Goal: Check status

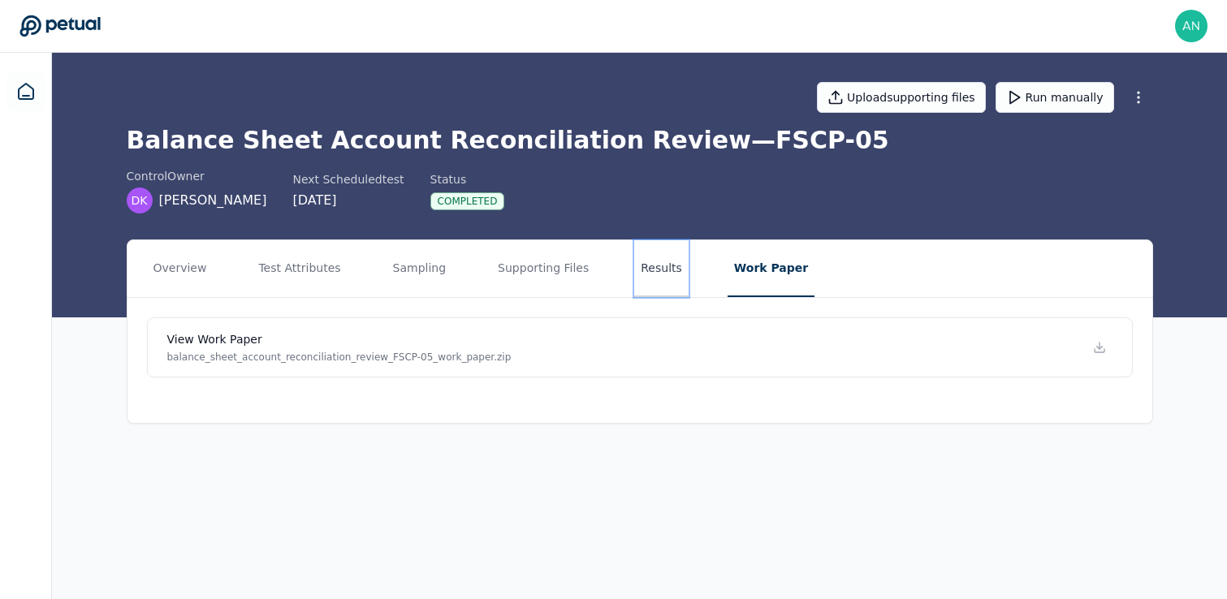
click at [634, 265] on button "Results" at bounding box center [661, 268] width 54 height 57
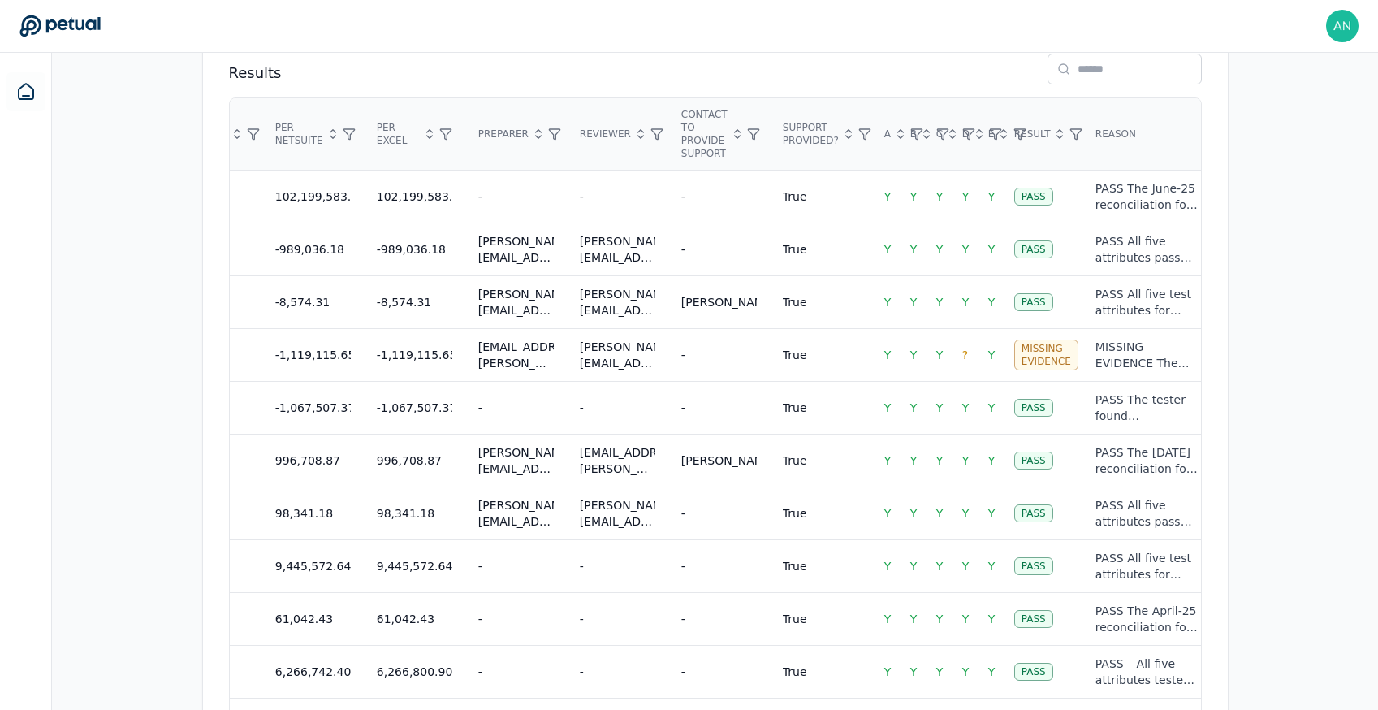
scroll to position [1183, 0]
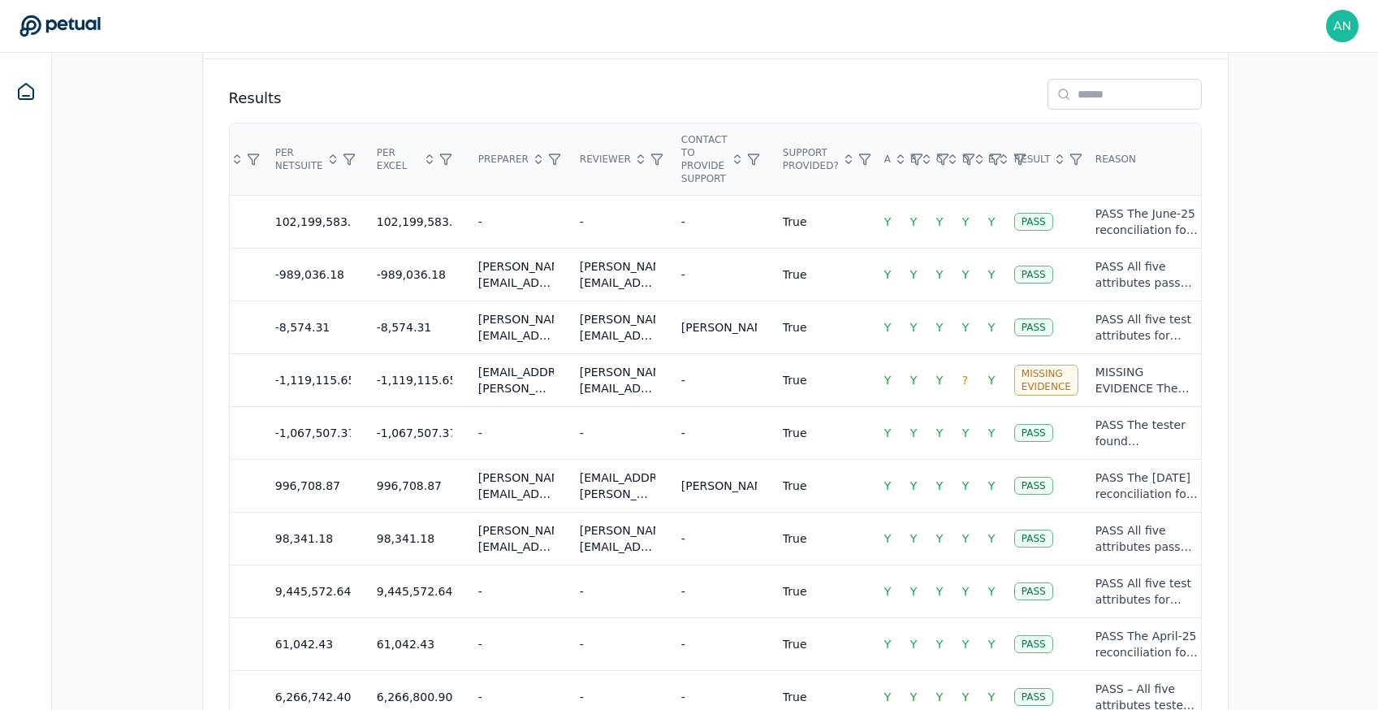
click at [1226, 437] on div "Overview Test Attributes Sampling Supporting Files Results Work Paper Control s…" at bounding box center [715, 18] width 1326 height 1925
click at [1226, 546] on div "Overview Test Attributes Sampling Supporting Files Results Work Paper Control s…" at bounding box center [715, 18] width 1326 height 1925
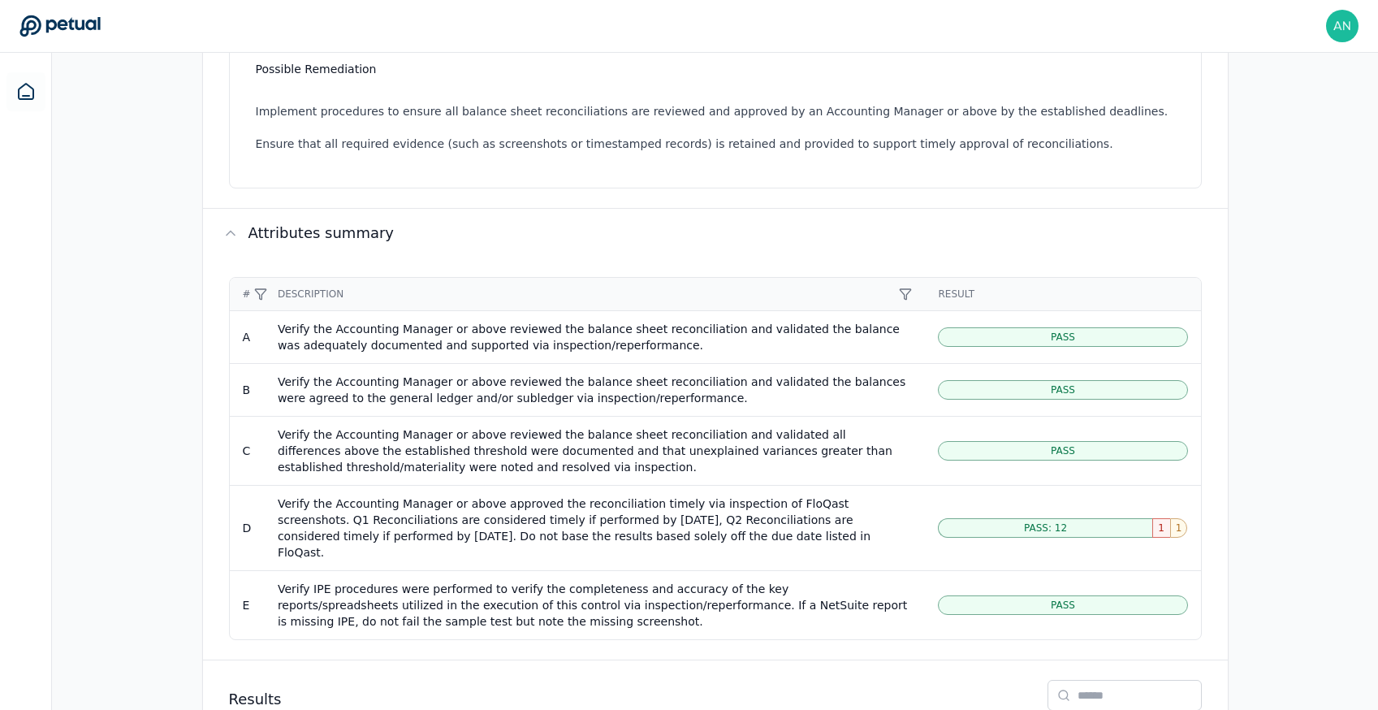
scroll to position [751, 0]
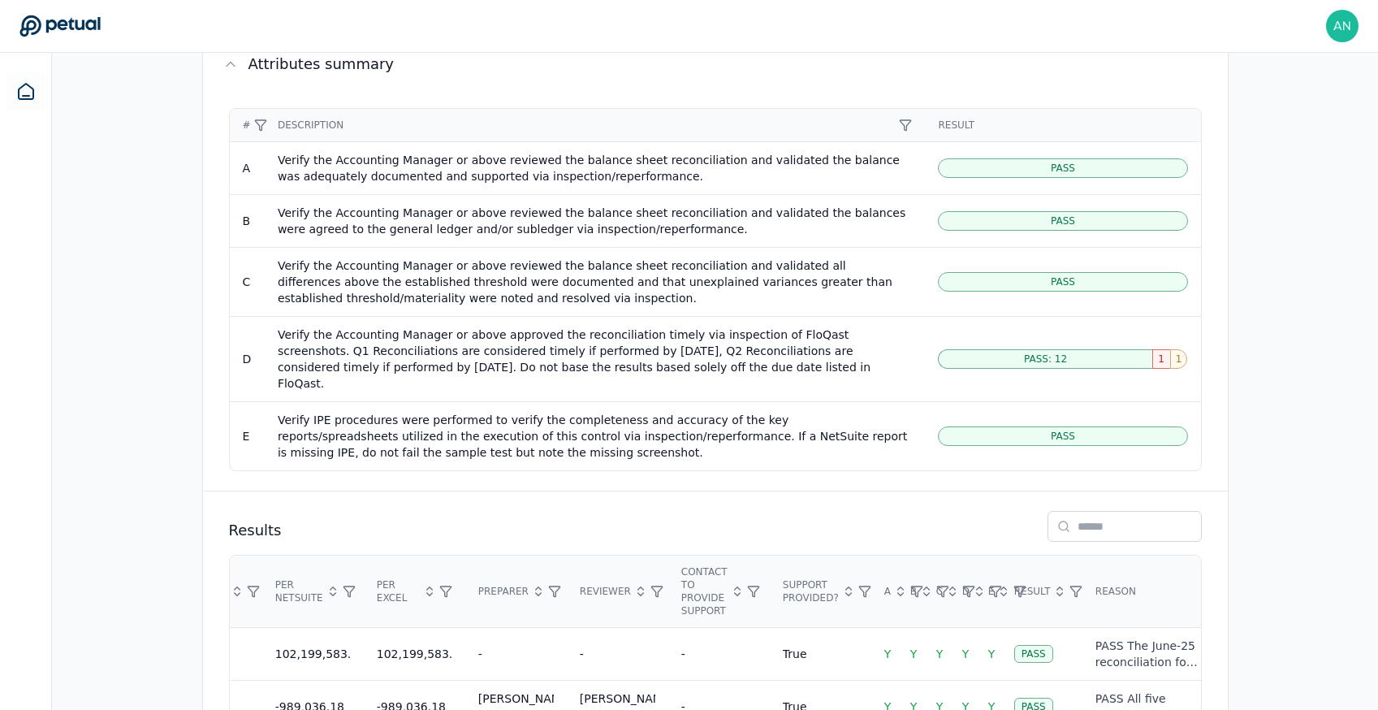
click at [1226, 599] on div "Overview Test Attributes Sampling Supporting Files Results Work Paper Control s…" at bounding box center [715, 450] width 1326 height 1925
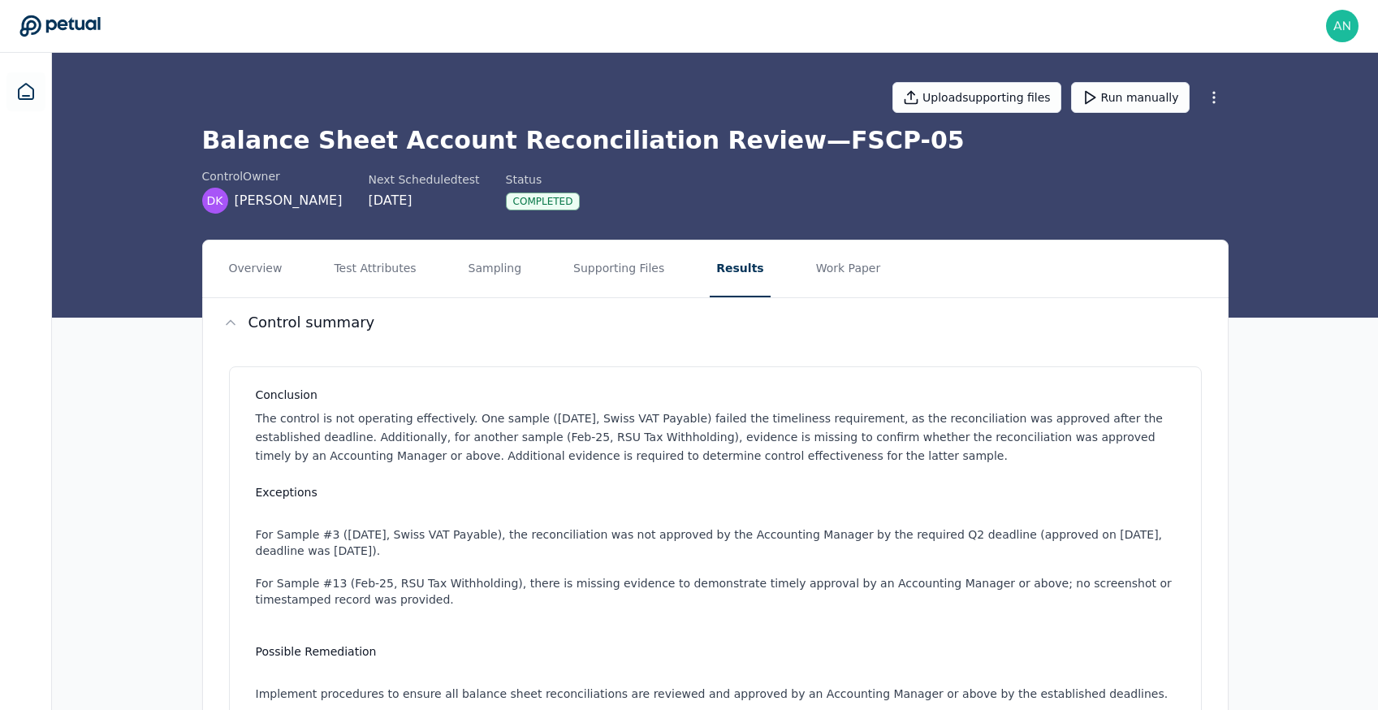
scroll to position [194, 0]
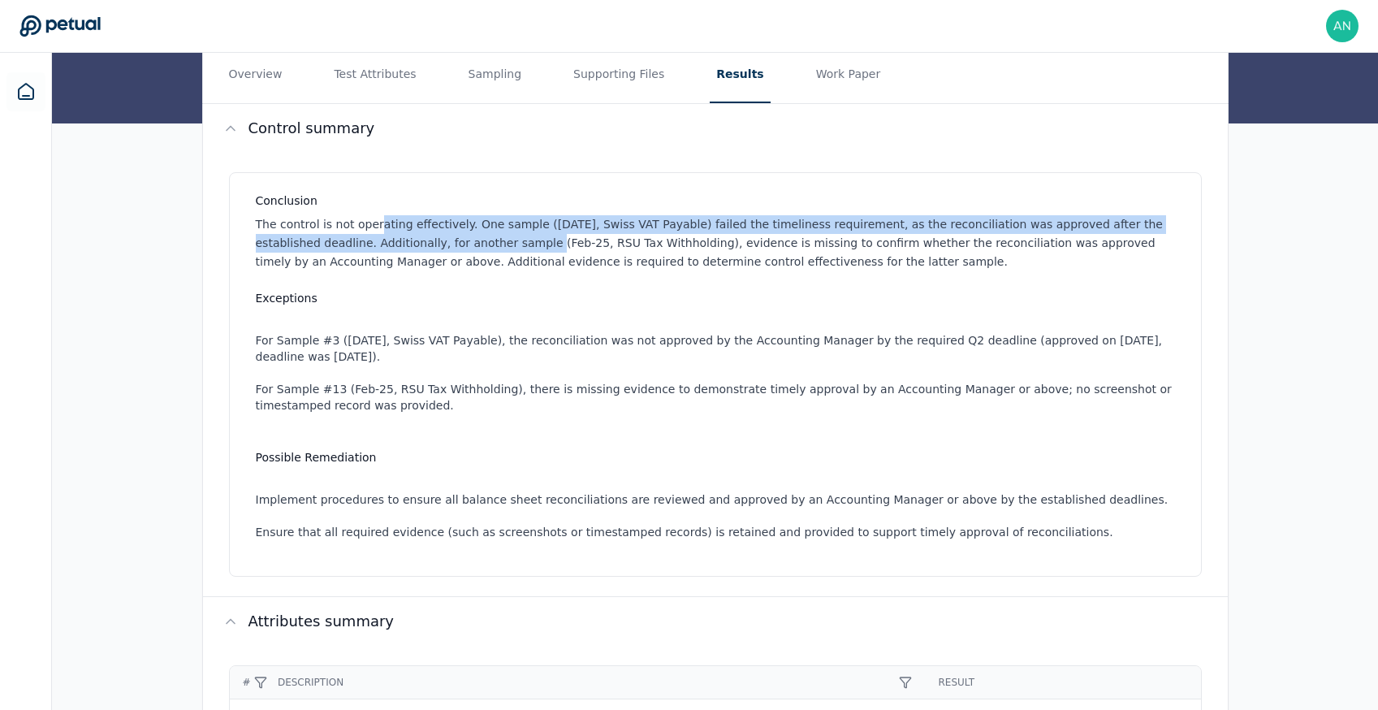
drag, startPoint x: 373, startPoint y: 224, endPoint x: 463, endPoint y: 244, distance: 92.4
click at [463, 244] on p "The control is not operating effectively. One sample ([DATE], Swiss VAT Payable…" at bounding box center [719, 242] width 926 height 55
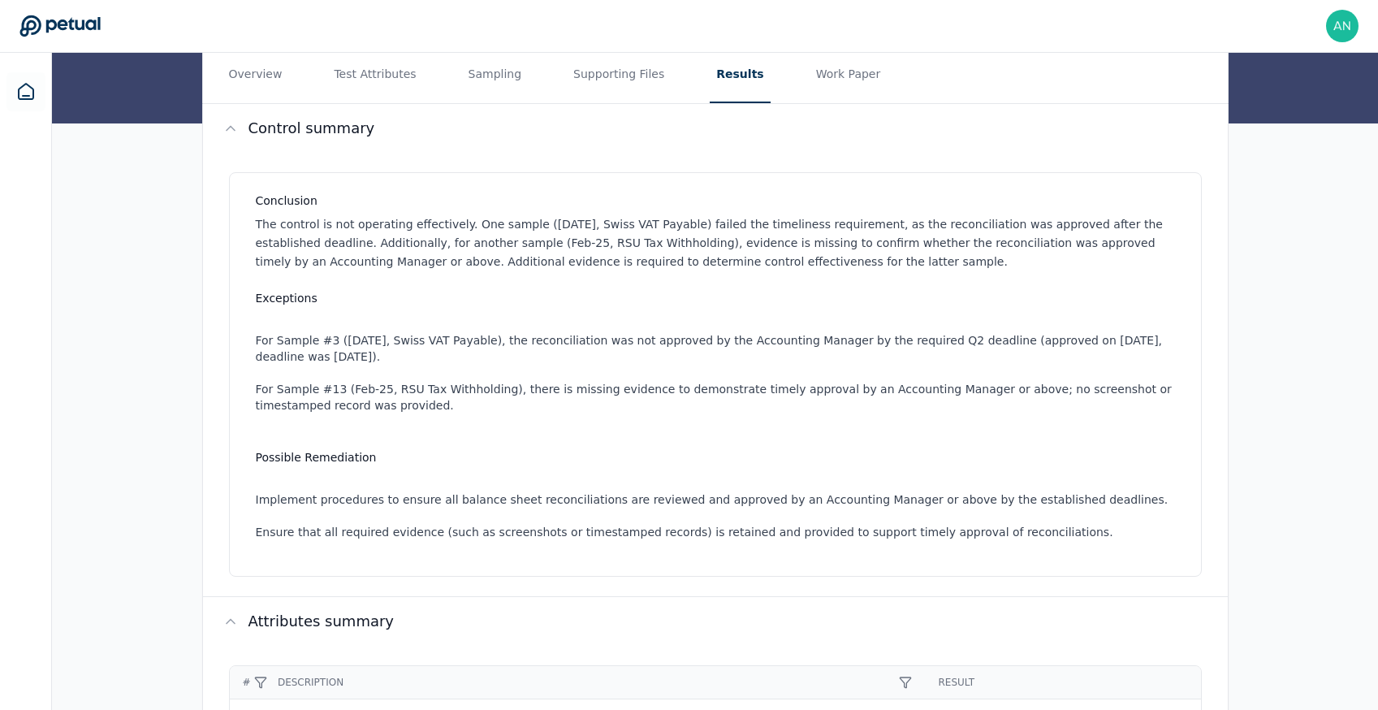
click at [556, 216] on p "The control is not operating effectively. One sample ([DATE], Swiss VAT Payable…" at bounding box center [719, 242] width 926 height 55
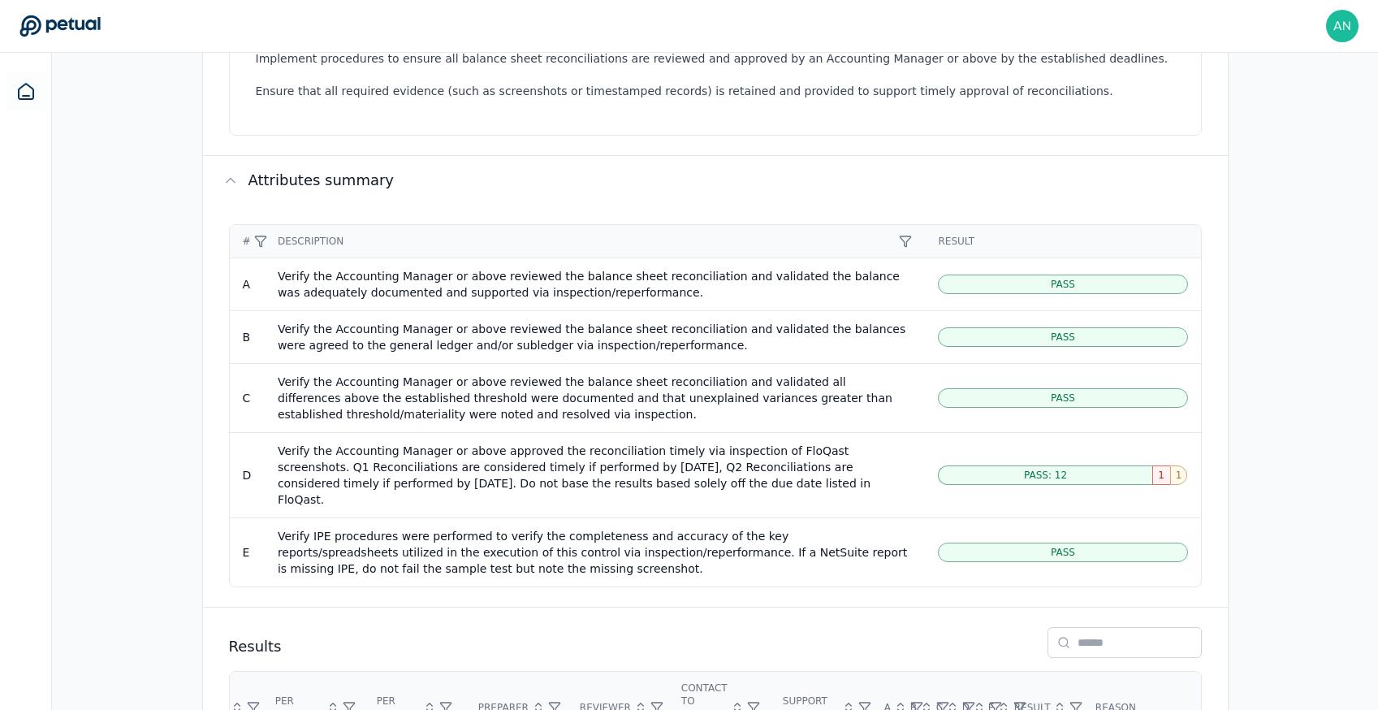
scroll to position [710, 0]
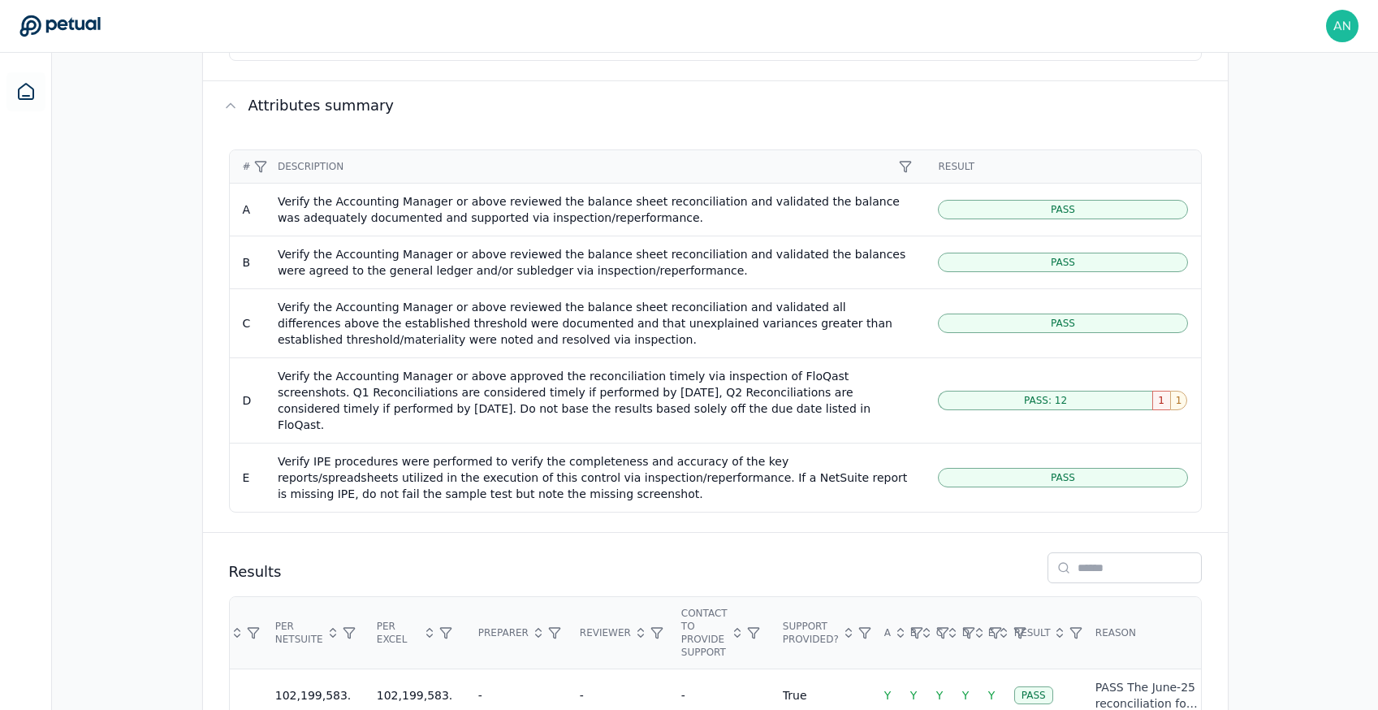
click at [998, 468] on div "Pass" at bounding box center [1062, 477] width 249 height 19
click at [910, 470] on div "Verify IPE procedures were performed to verify the completeness and accuracy of…" at bounding box center [595, 477] width 635 height 49
click at [1007, 468] on div "Pass" at bounding box center [1062, 477] width 249 height 19
click at [1055, 398] on span "Pass: 12" at bounding box center [1045, 400] width 43 height 13
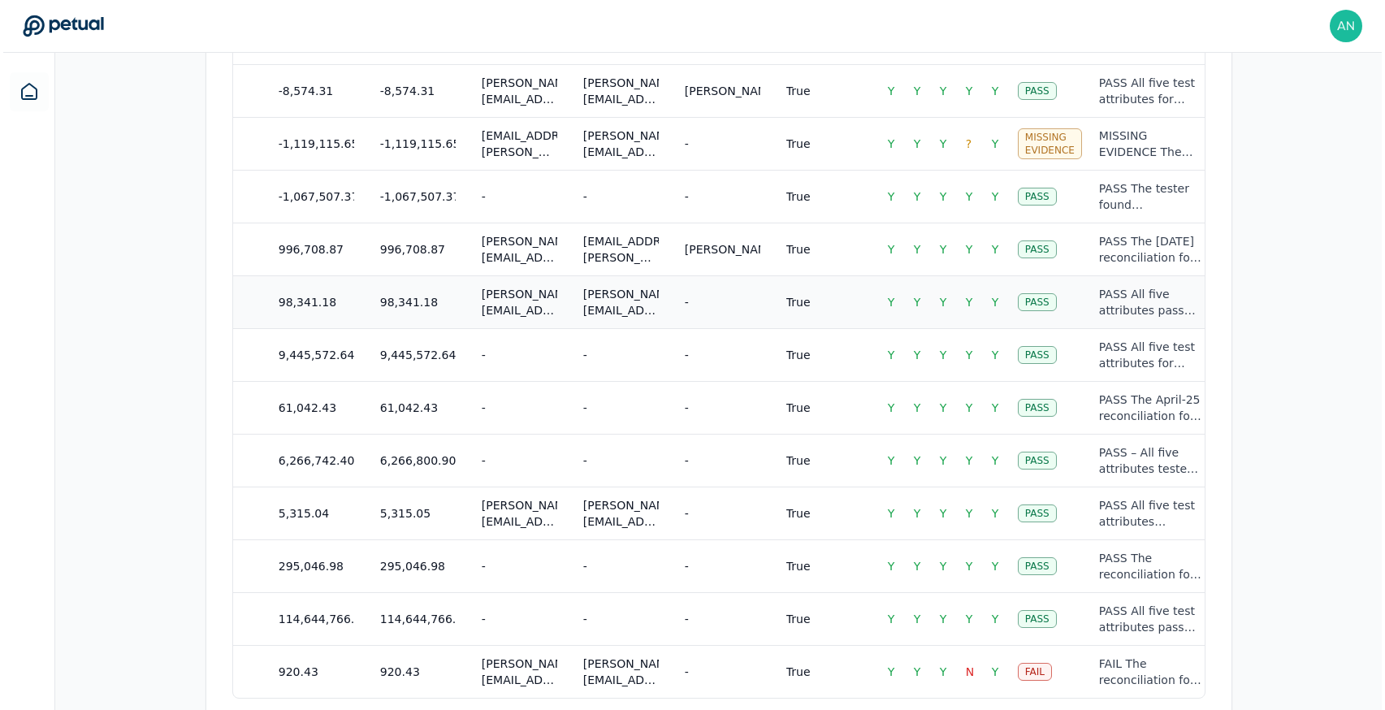
scroll to position [1471, 0]
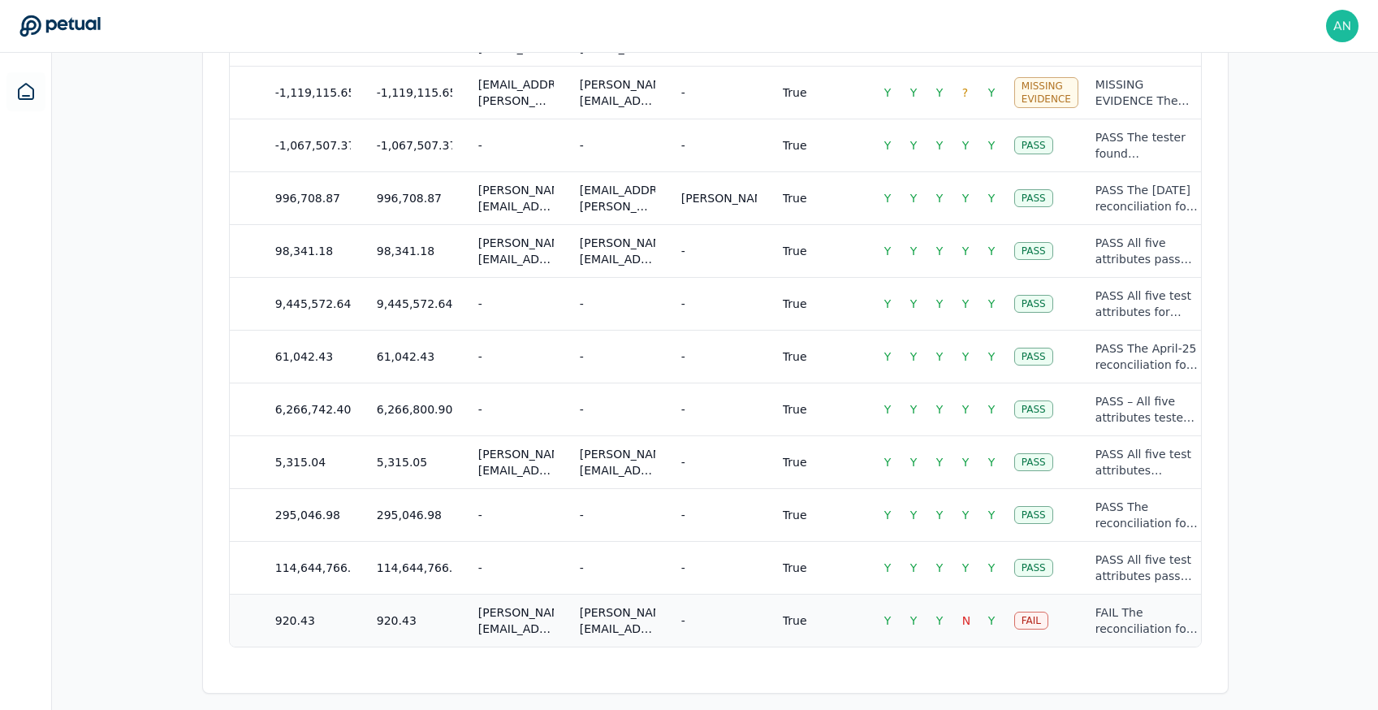
click at [1113, 599] on div "FAIL The reconciliation for Sample #3 met requirements for reviewer competence,…" at bounding box center [1147, 620] width 103 height 32
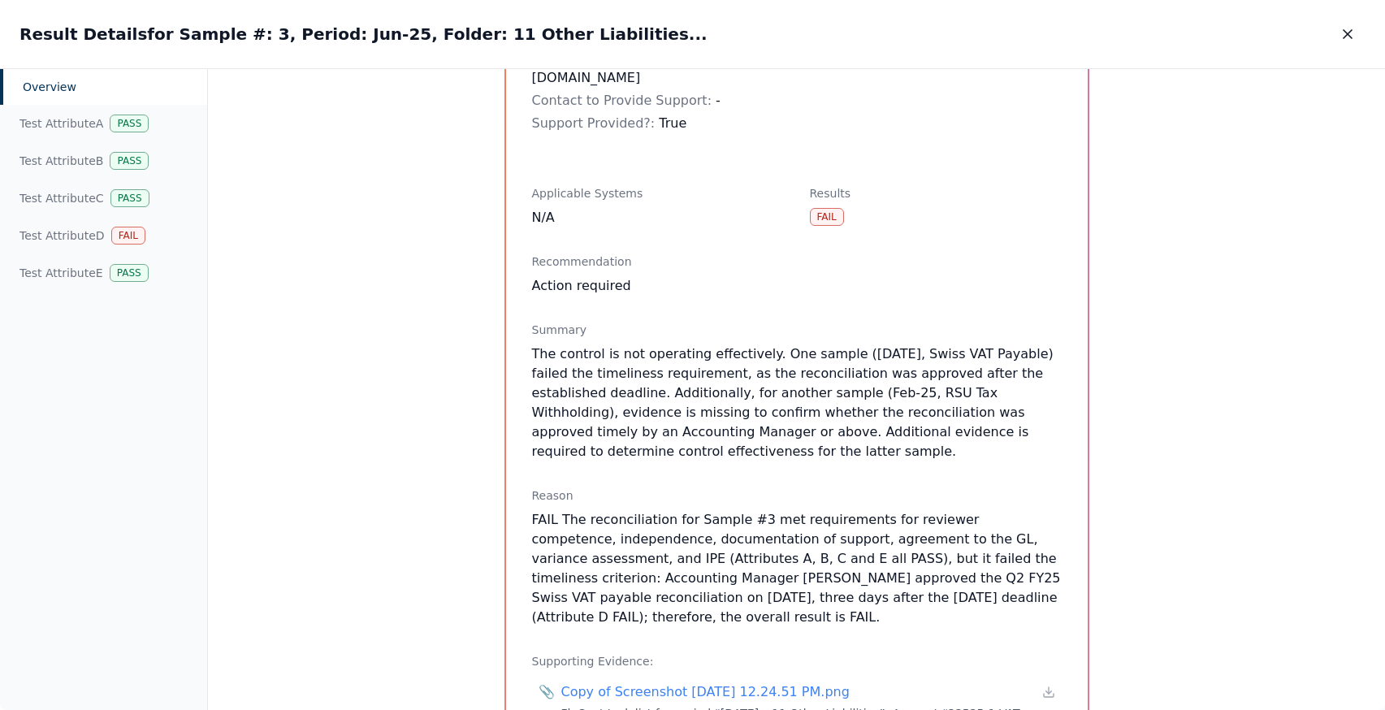
scroll to position [473, 0]
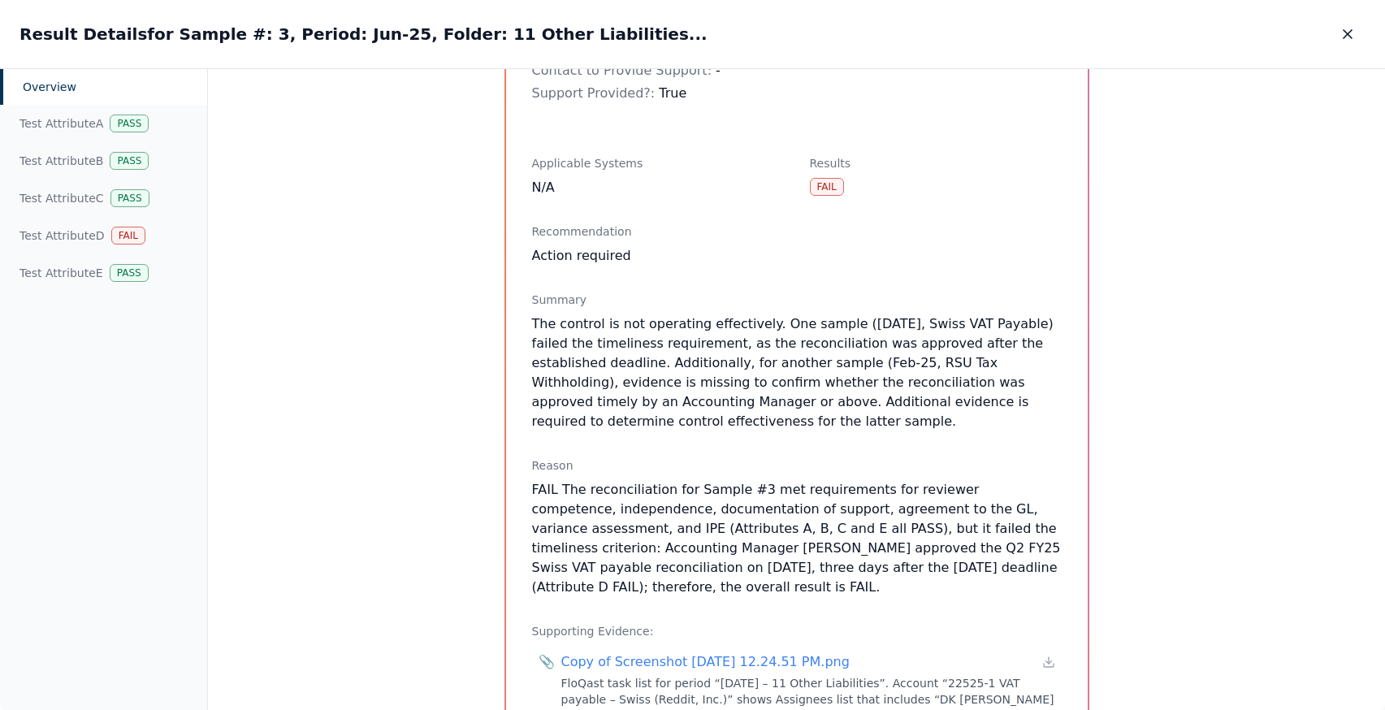
drag, startPoint x: 539, startPoint y: 387, endPoint x: 624, endPoint y: 492, distance: 134.6
click at [624, 492] on p "FAIL The reconciliation for Sample #3 met requirements for reviewer competence,…" at bounding box center [797, 538] width 530 height 117
click at [651, 480] on p "FAIL The reconciliation for Sample #3 met requirements for reviewer competence,…" at bounding box center [797, 538] width 530 height 117
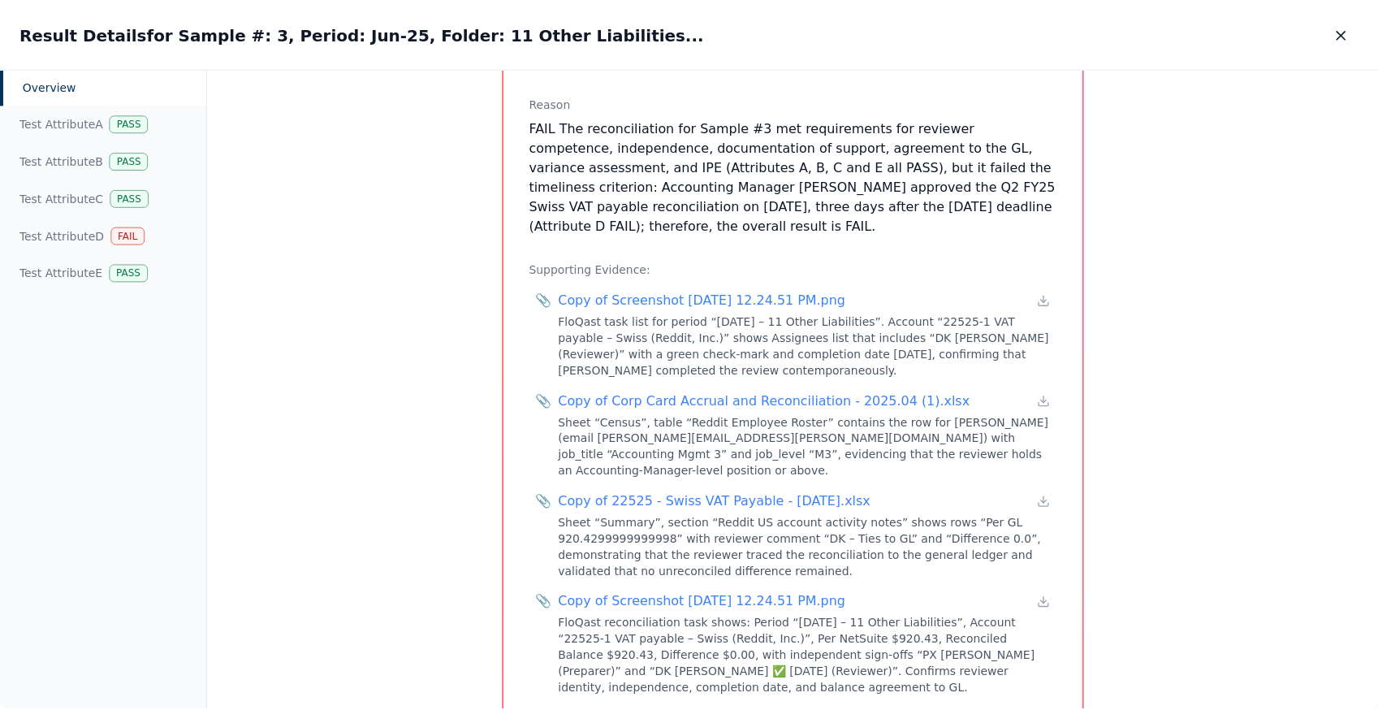
scroll to position [0, 0]
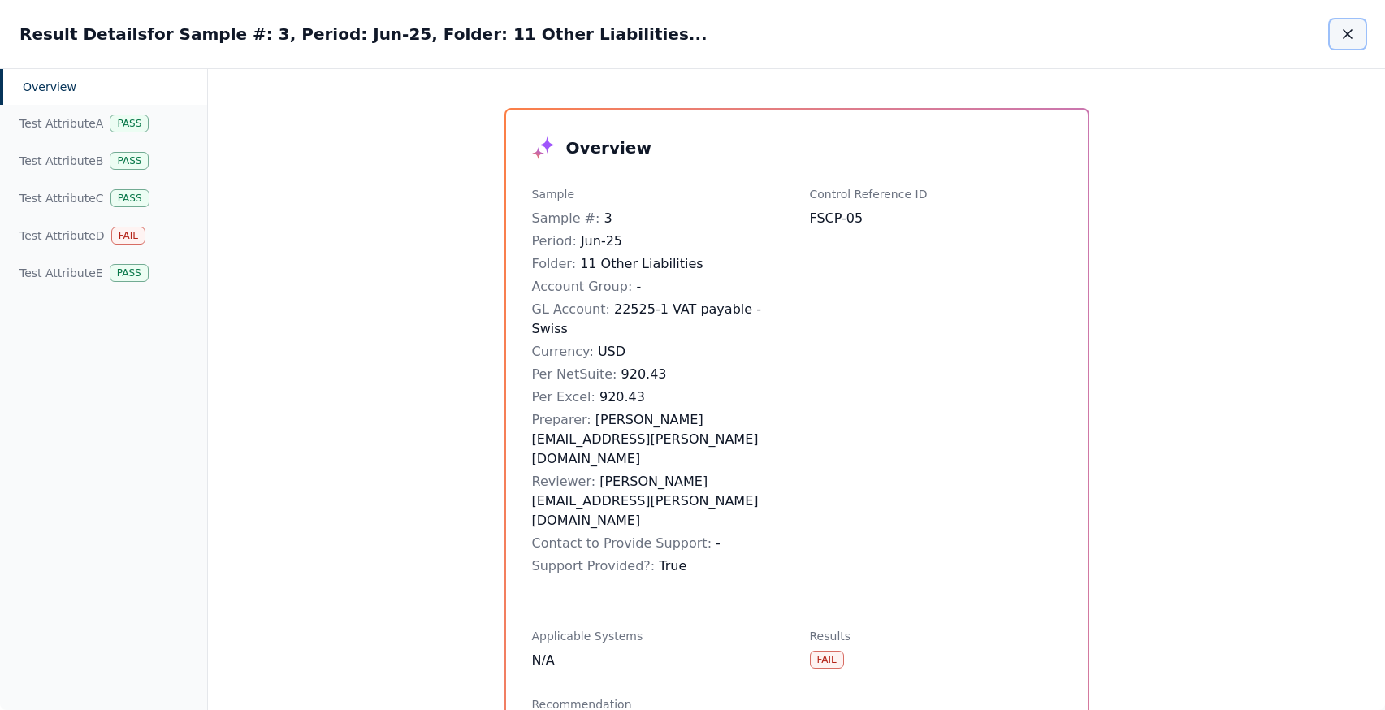
click at [1226, 38] on icon "button" at bounding box center [1347, 34] width 16 height 16
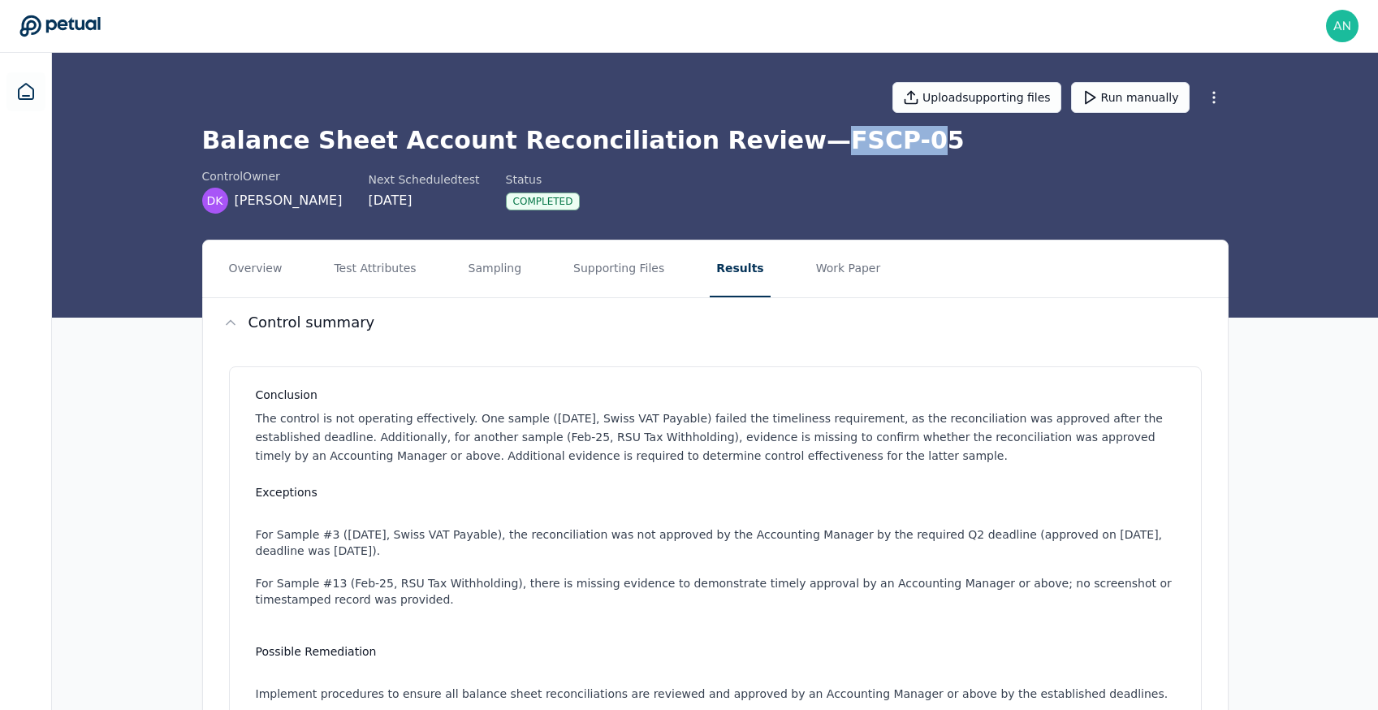
drag, startPoint x: 754, startPoint y: 143, endPoint x: 843, endPoint y: 142, distance: 89.3
click at [843, 142] on h1 "Balance Sheet Account Reconciliation Review — FSCP-05" at bounding box center [715, 140] width 1027 height 29
click at [873, 142] on h1 "Balance Sheet Account Reconciliation Review — FSCP-05" at bounding box center [715, 140] width 1027 height 29
click at [762, 478] on div "Conclusion The control is not operating effectively. One sample ([DATE], Swiss …" at bounding box center [715, 568] width 973 height 404
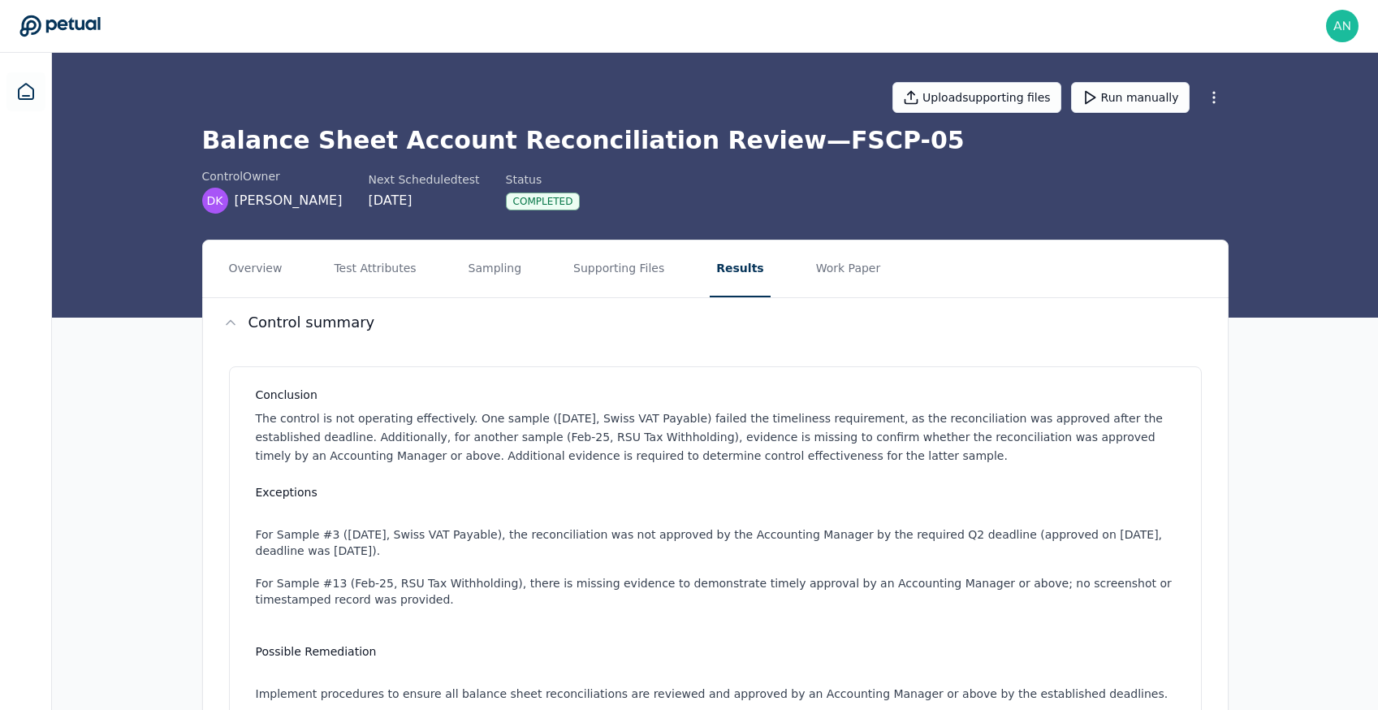
click at [815, 423] on p "The control is not operating effectively. One sample ([DATE], Swiss VAT Payable…" at bounding box center [719, 436] width 926 height 55
